Goal: Transaction & Acquisition: Purchase product/service

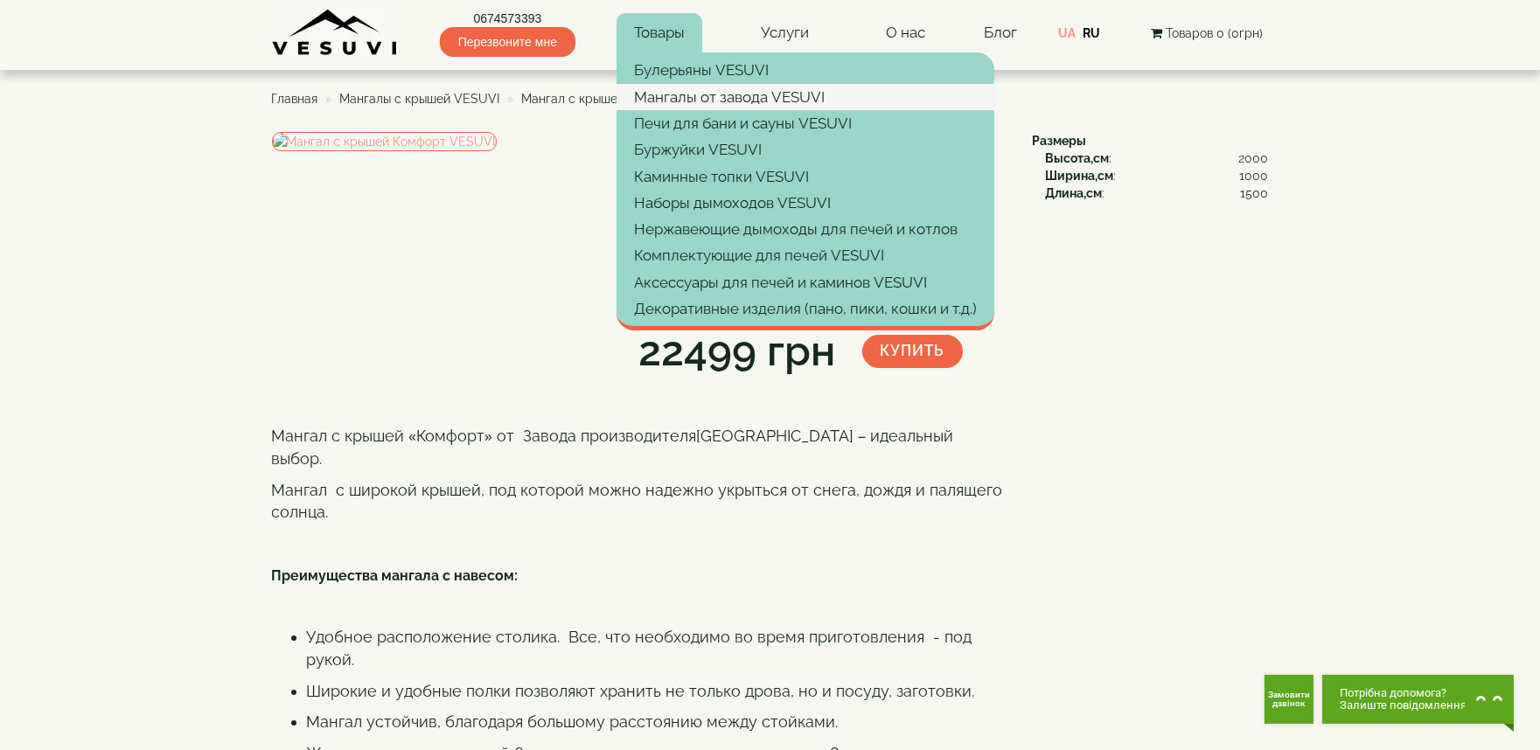
click at [670, 101] on link "Мангалы от завода VESUVI" at bounding box center [805, 97] width 378 height 26
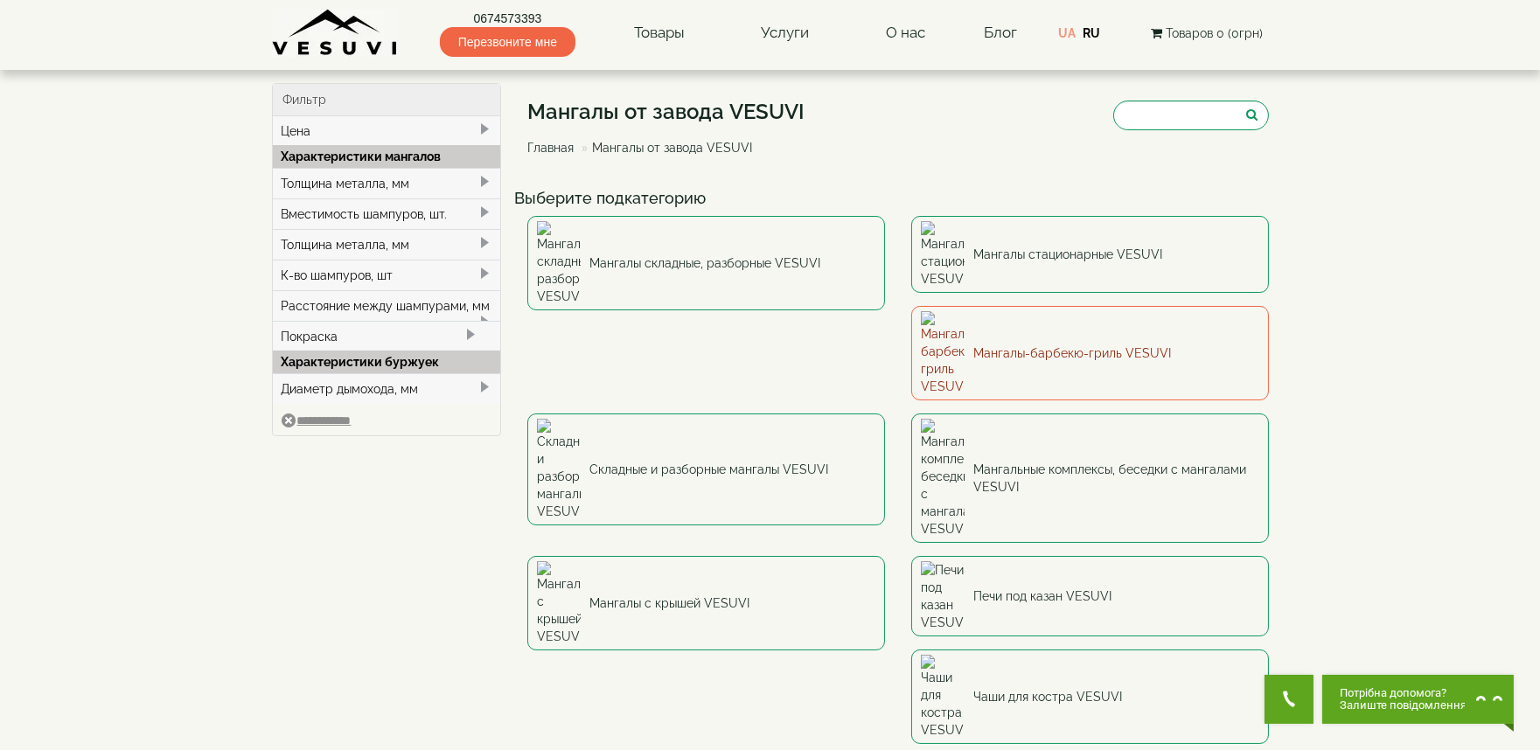
click at [911, 310] on link "Мангалы-барбекю-гриль VESUVI" at bounding box center [1090, 353] width 358 height 94
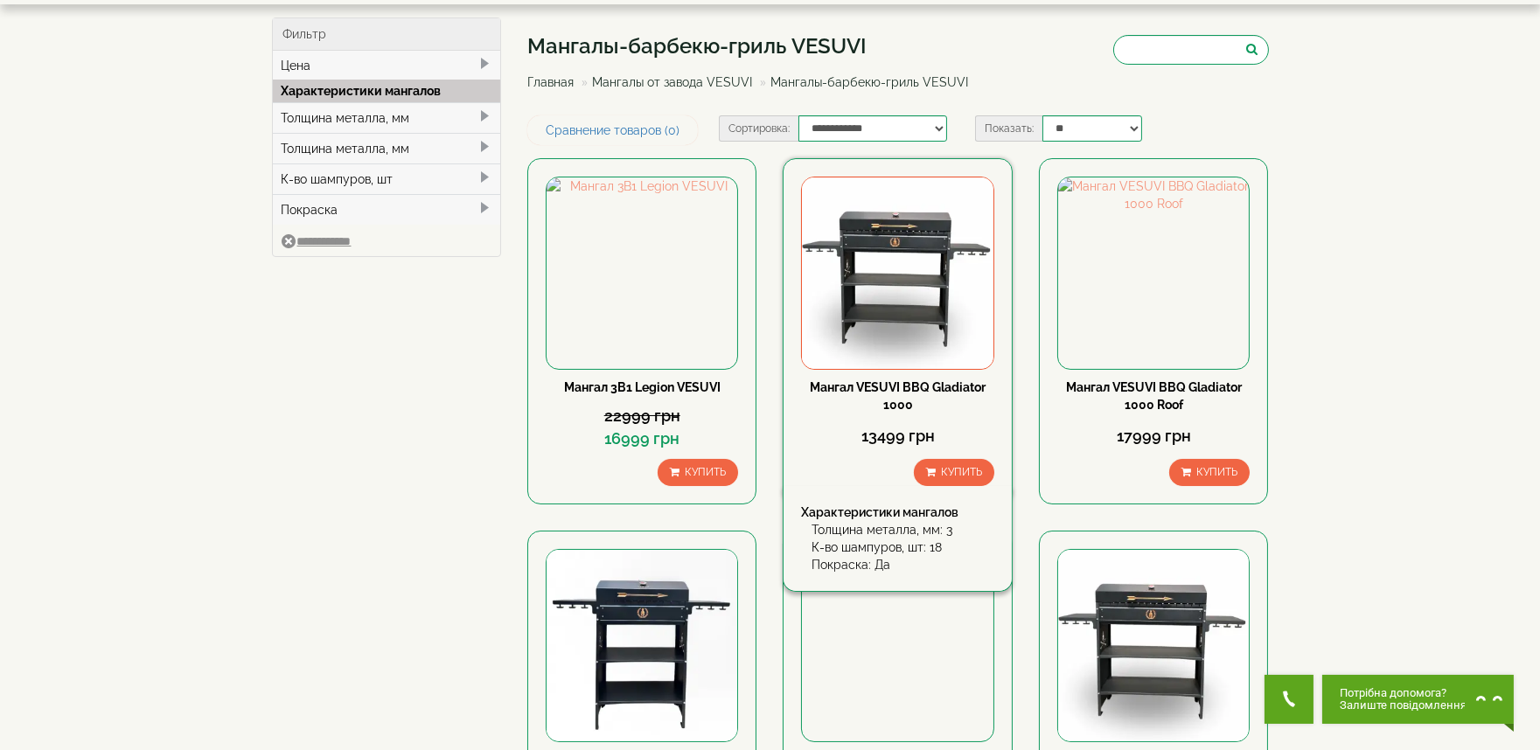
scroll to position [97, 0]
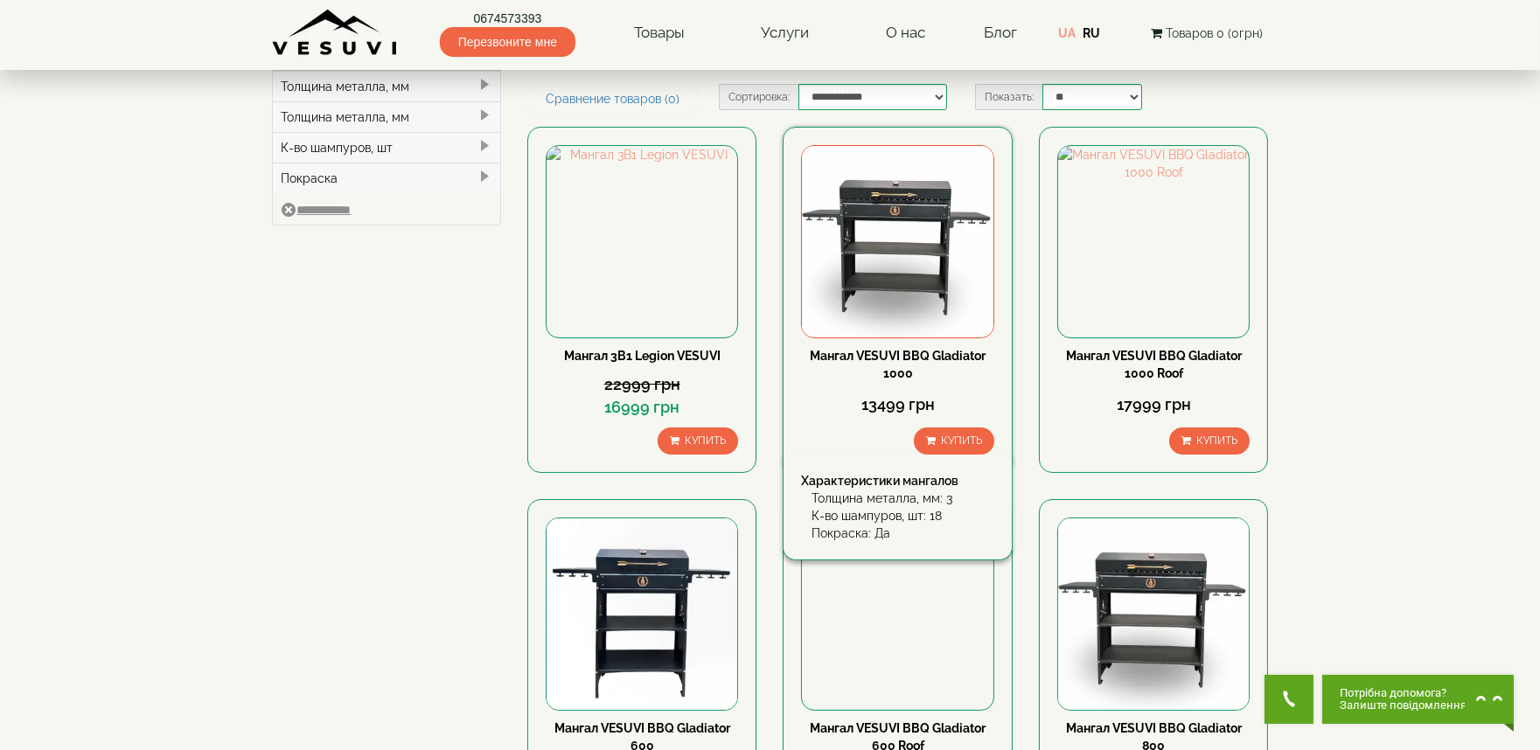
click at [928, 355] on link "Мангал VESUVI BBQ Gladiator 1000" at bounding box center [898, 364] width 176 height 31
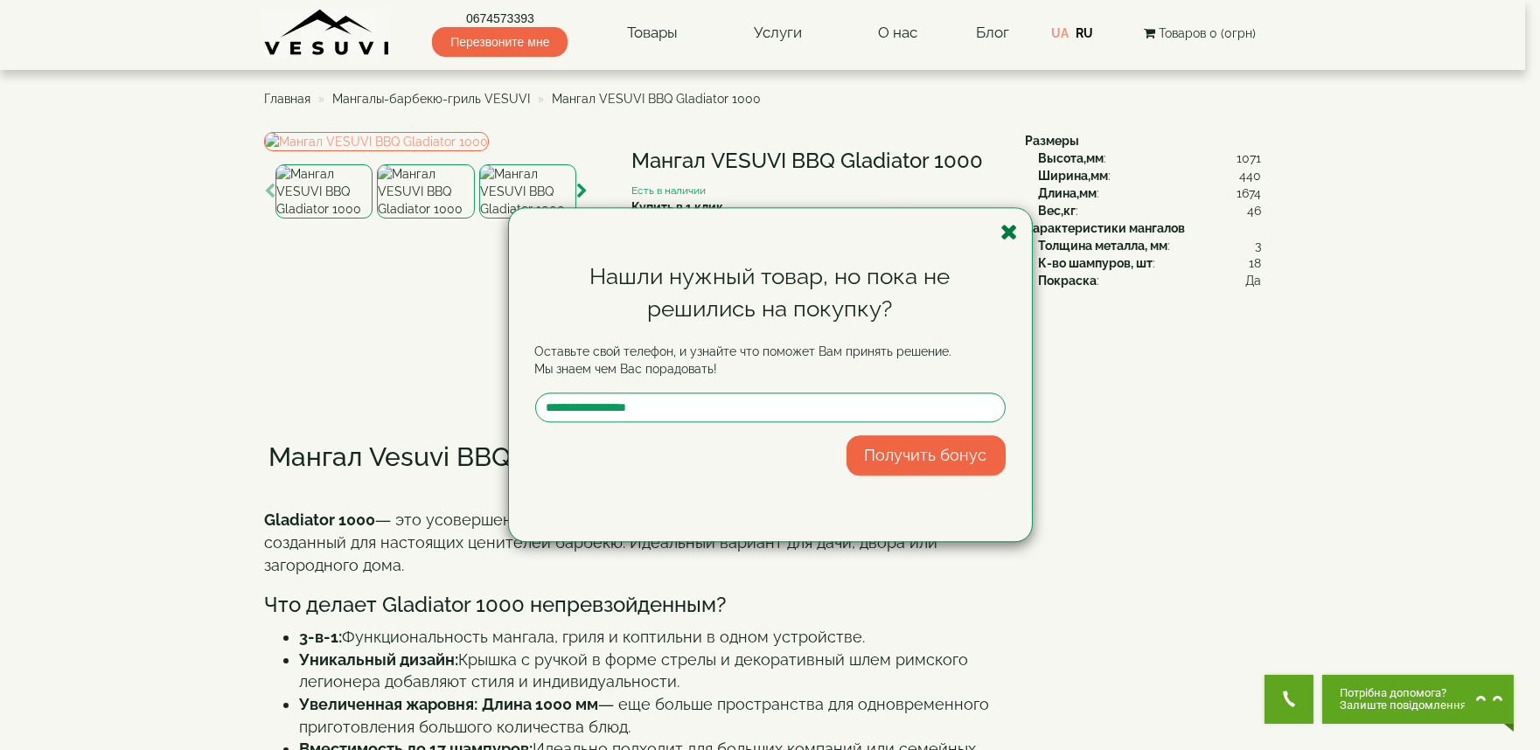
click at [1008, 228] on icon "button" at bounding box center [1009, 232] width 17 height 22
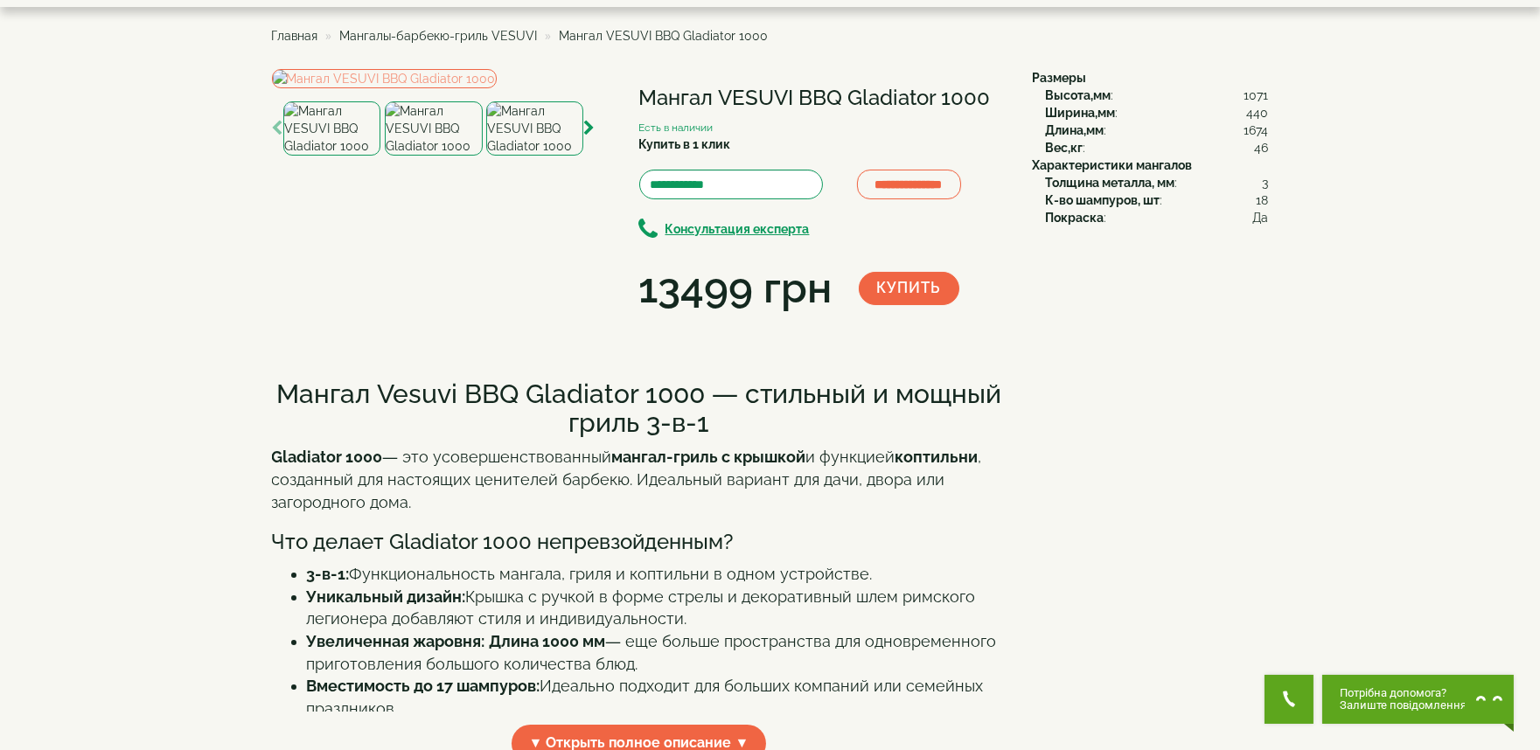
scroll to position [97, 0]
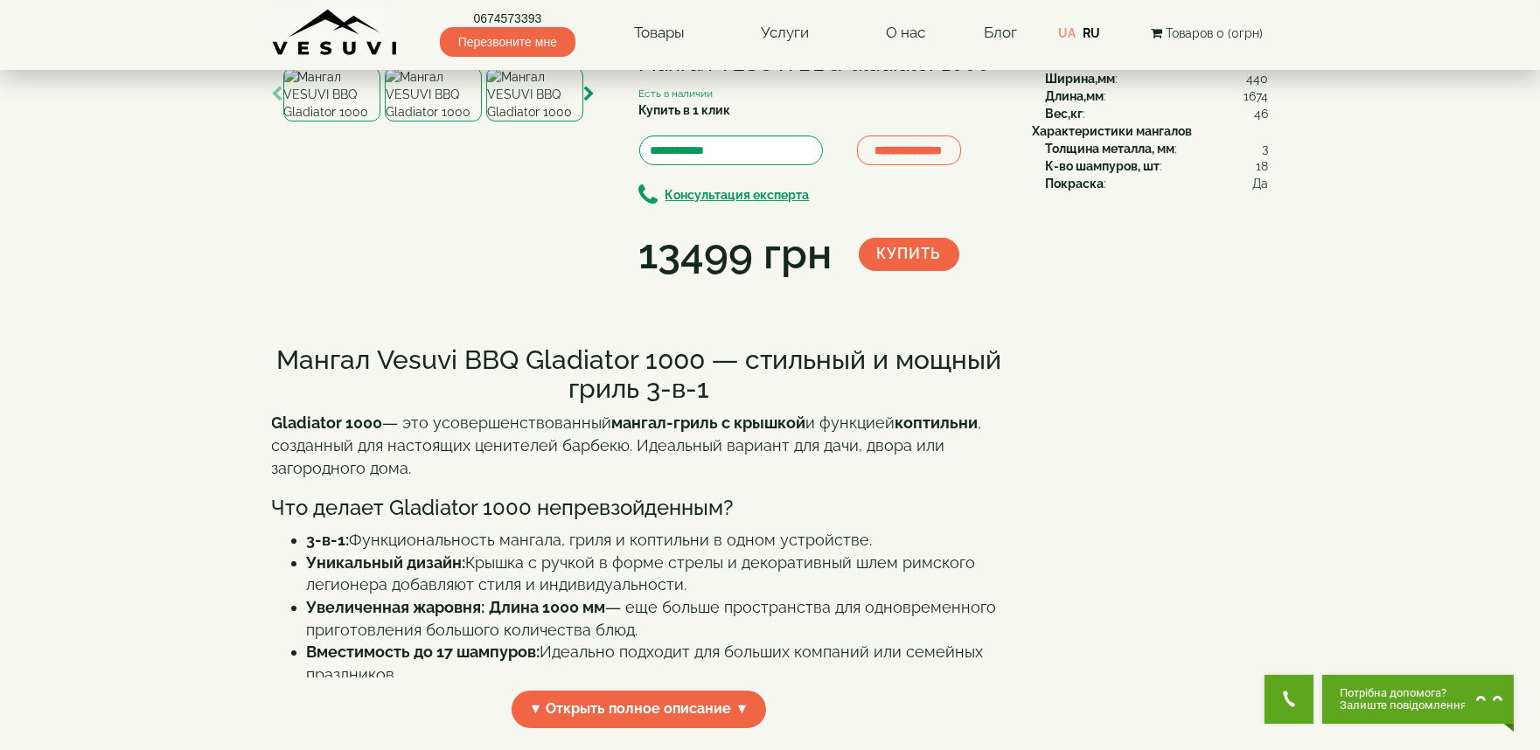
click at [435, 122] on img at bounding box center [433, 94] width 97 height 54
click at [534, 122] on img at bounding box center [534, 94] width 97 height 54
click at [450, 122] on img at bounding box center [433, 94] width 97 height 54
click at [280, 102] on icon "button" at bounding box center [277, 95] width 11 height 16
click at [285, 122] on div at bounding box center [331, 94] width 97 height 54
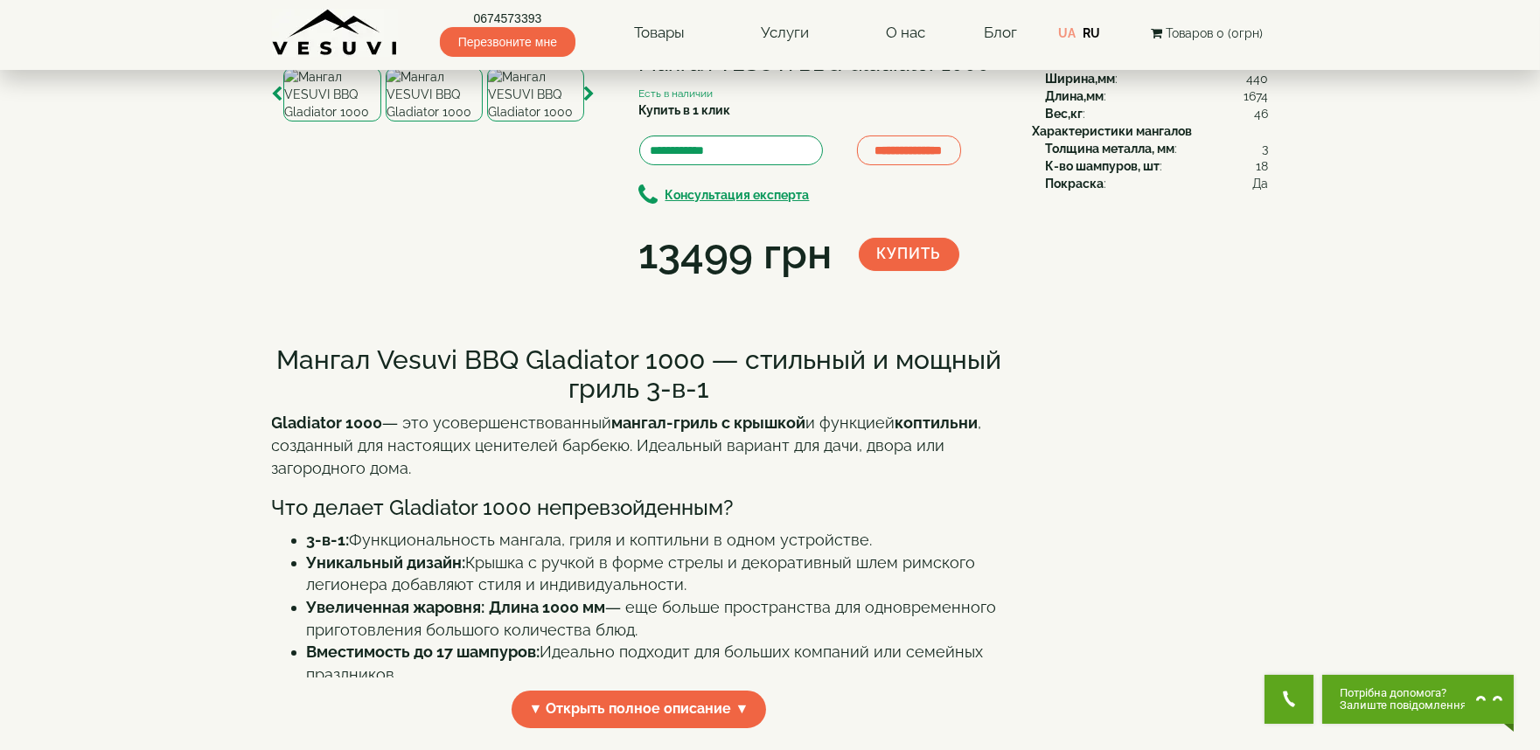
click at [435, 122] on img at bounding box center [434, 94] width 97 height 54
click at [355, 122] on img at bounding box center [331, 94] width 97 height 54
click at [443, 122] on img at bounding box center [434, 94] width 97 height 54
click at [494, 122] on img at bounding box center [535, 94] width 97 height 54
